Goal: Answer question/provide support

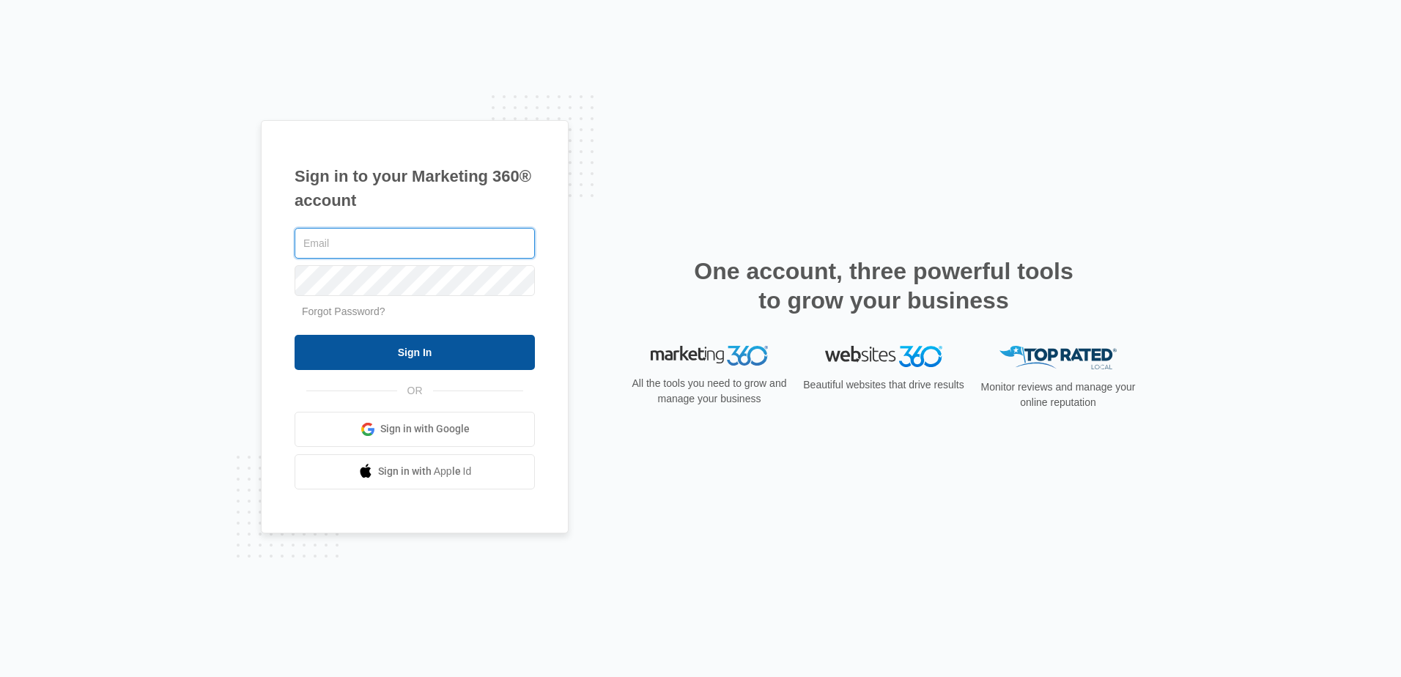
type input "[EMAIL_ADDRESS][DOMAIN_NAME]"
click at [503, 351] on input "Sign In" at bounding box center [415, 352] width 240 height 35
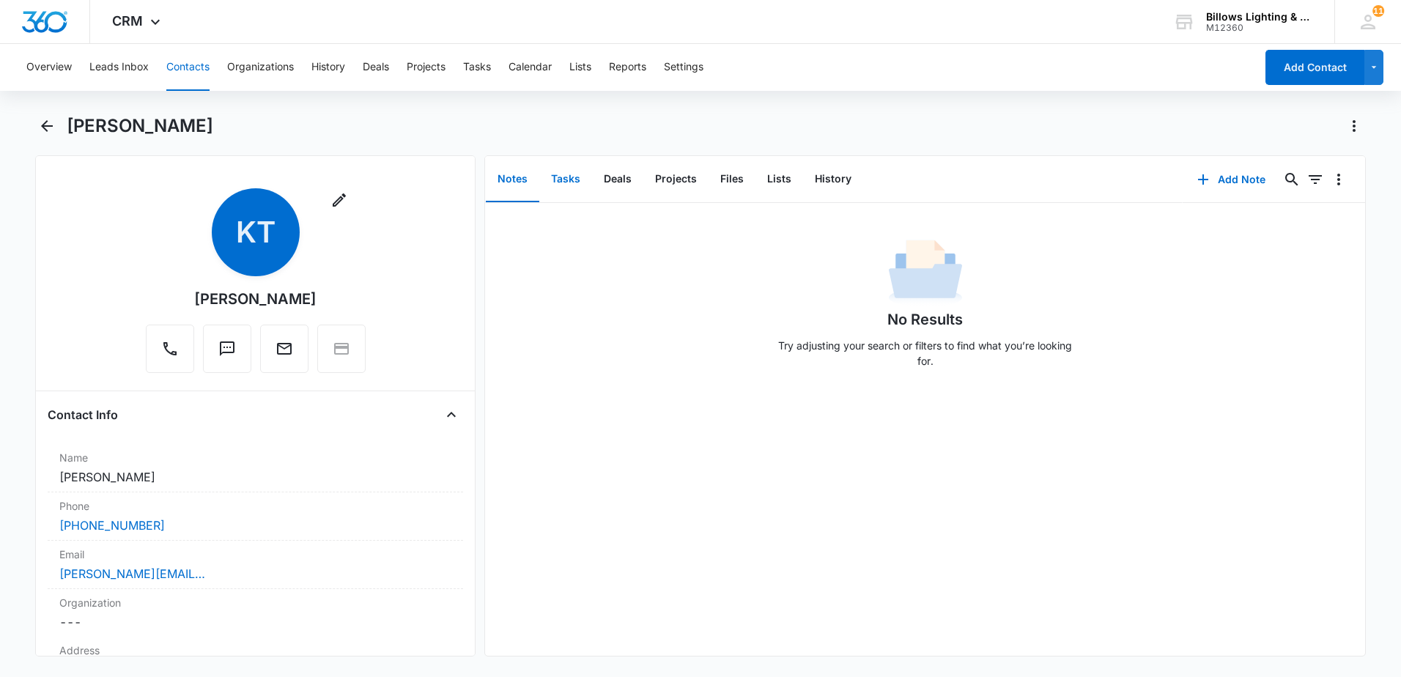
click at [579, 177] on button "Tasks" at bounding box center [565, 179] width 53 height 45
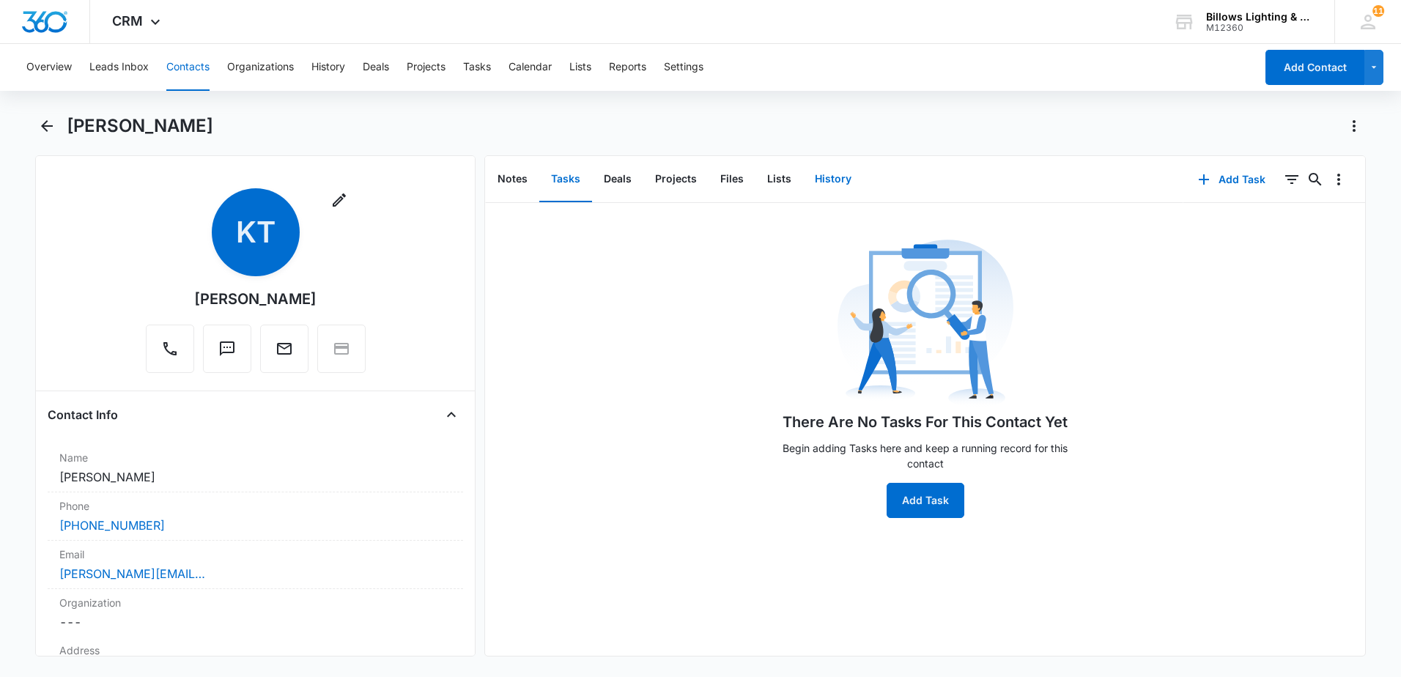
click at [829, 181] on button "History" at bounding box center [833, 179] width 60 height 45
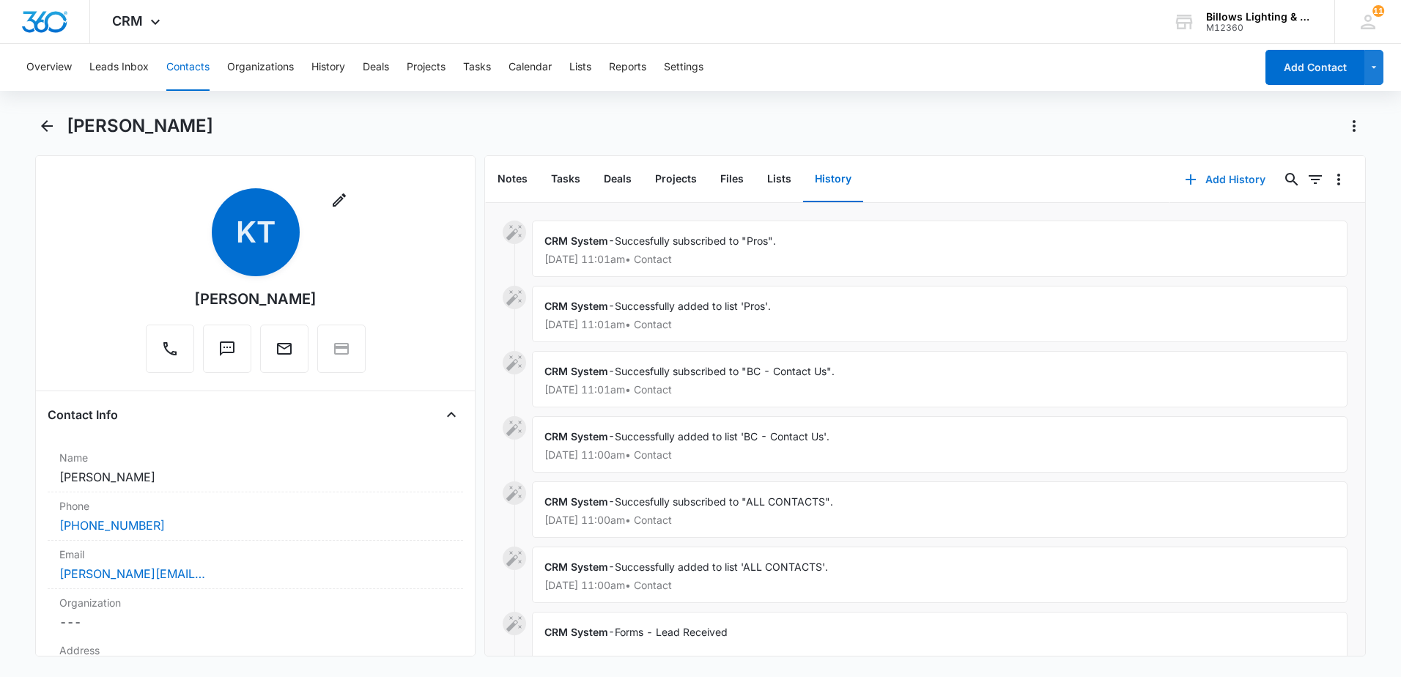
click at [1222, 177] on button "Add History" at bounding box center [1225, 179] width 110 height 35
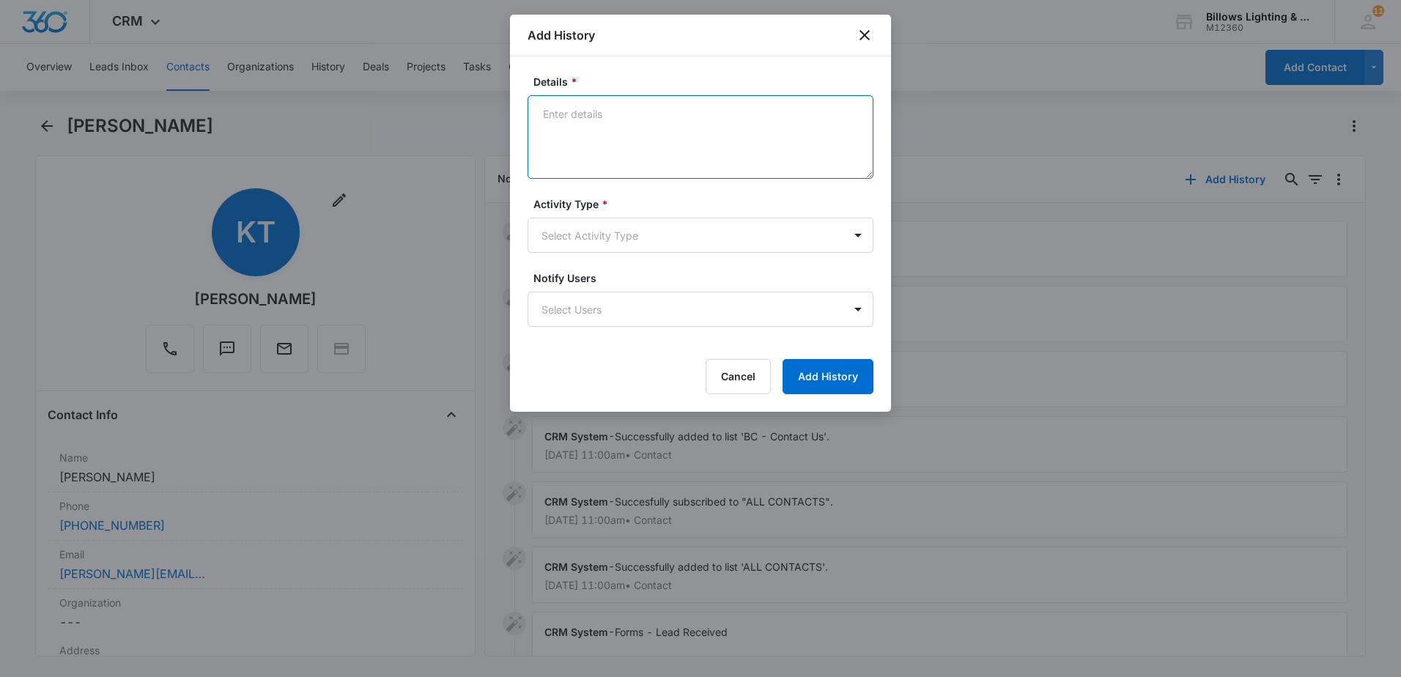
click at [610, 131] on textarea "Details *" at bounding box center [701, 137] width 346 height 84
type textarea "I reached out regarding quotation"
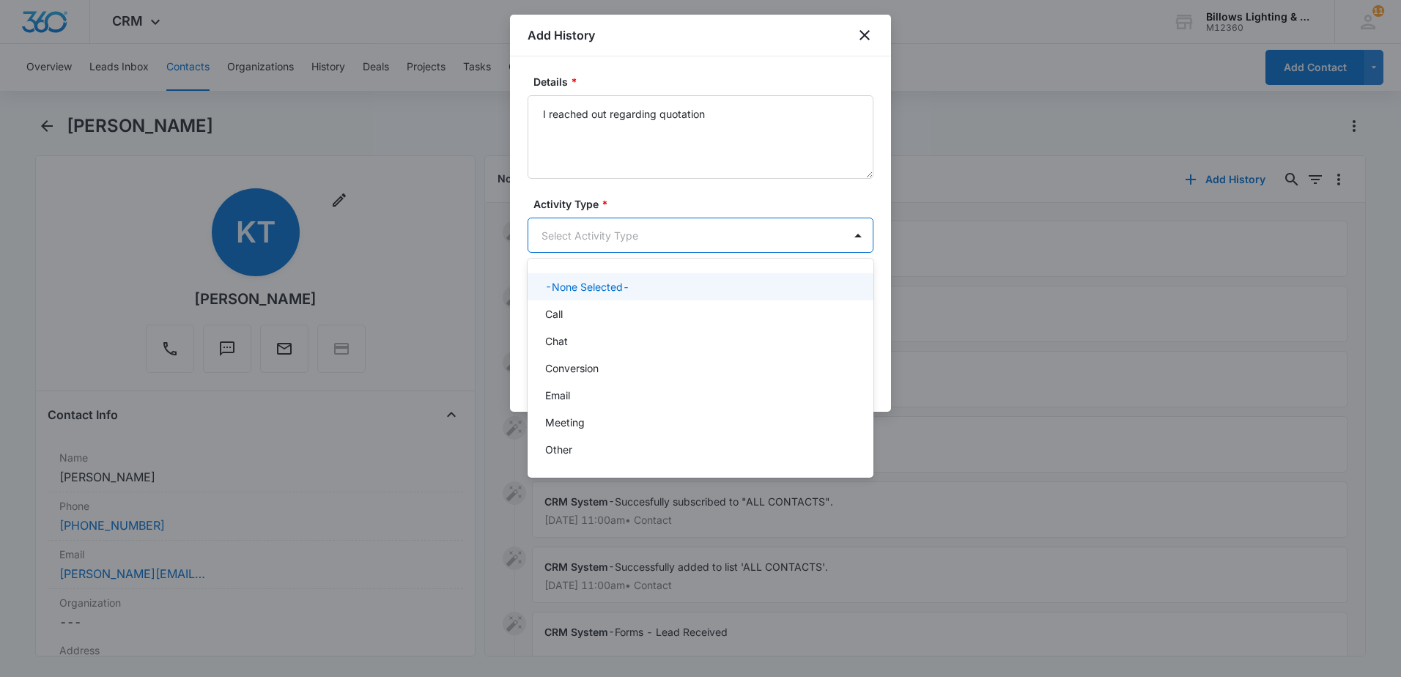
click at [677, 232] on body "CRM Apps Reputation Websites Forms CRM Email Social Shop Payments POS Content A…" at bounding box center [700, 338] width 1401 height 677
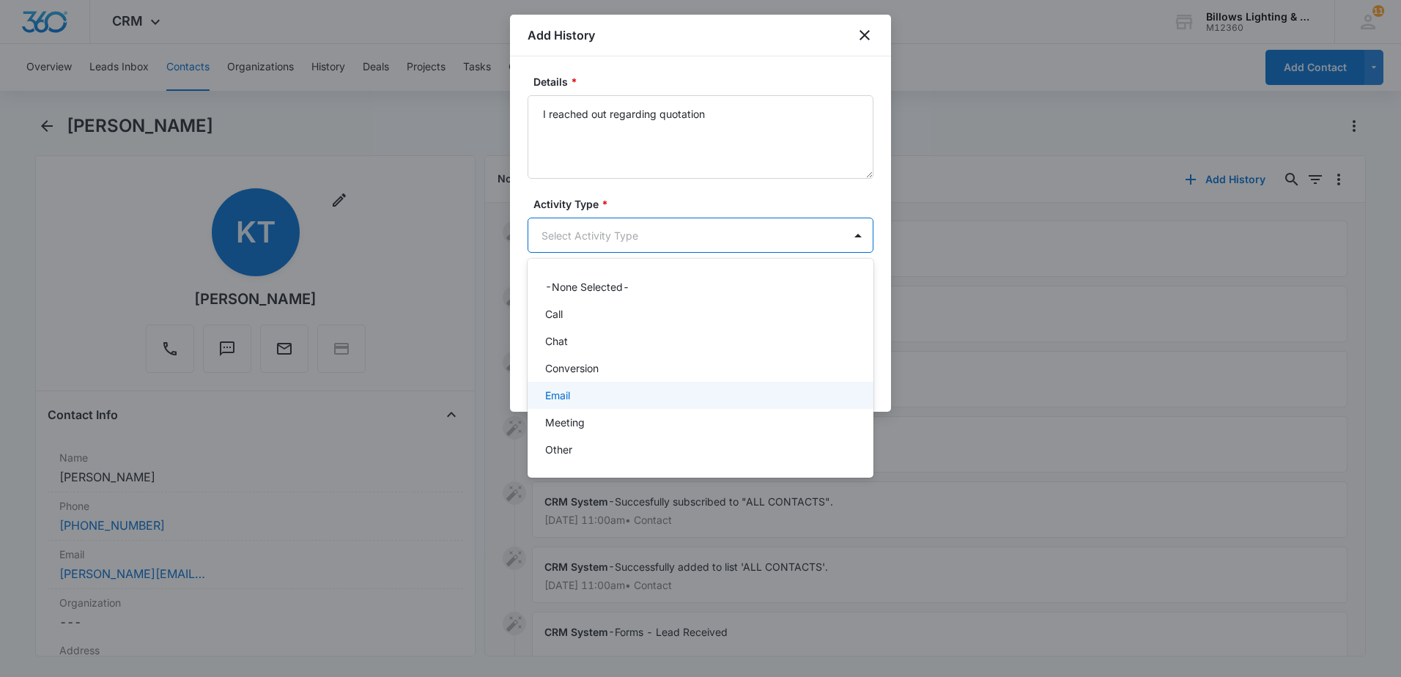
click at [661, 402] on div "Email" at bounding box center [699, 395] width 308 height 15
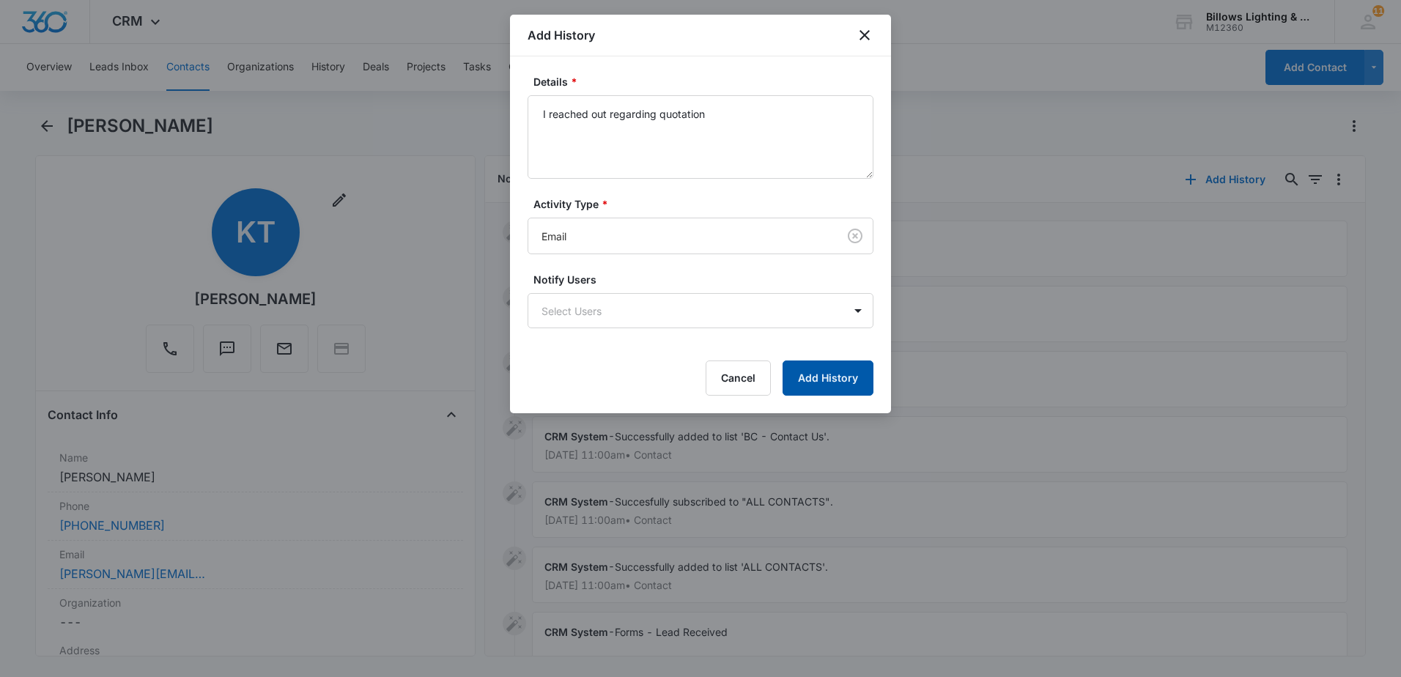
click at [813, 371] on button "Add History" at bounding box center [828, 378] width 91 height 35
